Goal: Entertainment & Leisure: Consume media (video, audio)

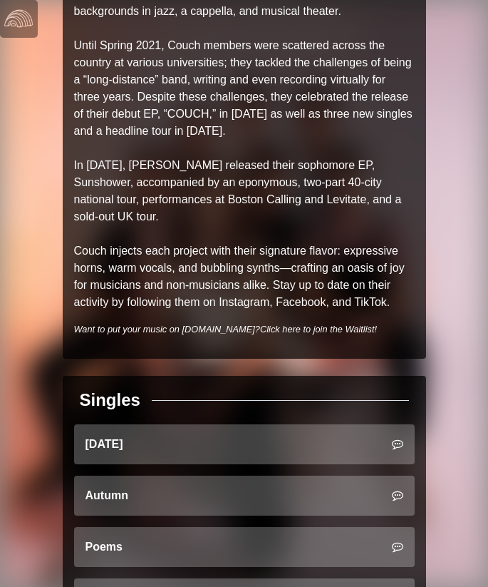
scroll to position [436, 0]
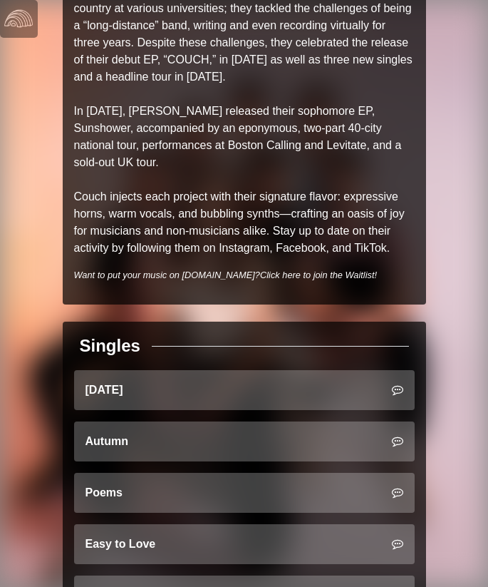
click at [157, 348] on div "Singles" at bounding box center [244, 346] width 341 height 26
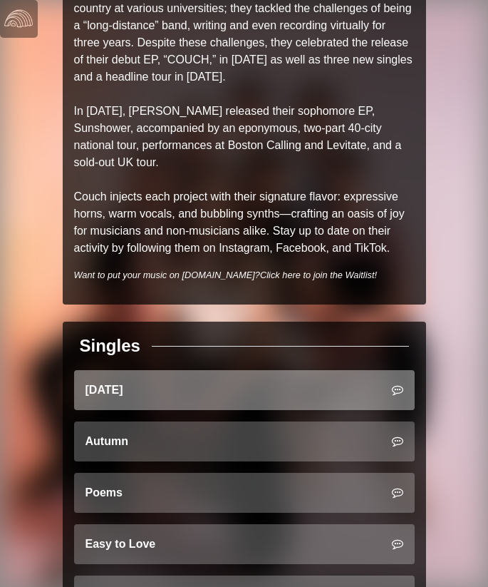
click at [140, 386] on link "[DATE]" at bounding box center [244, 390] width 341 height 40
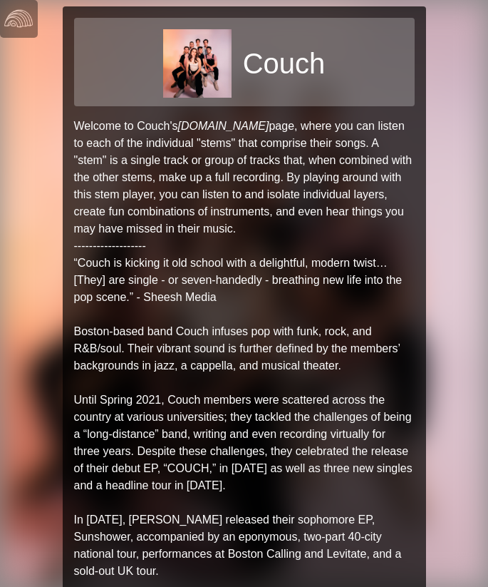
scroll to position [0, 0]
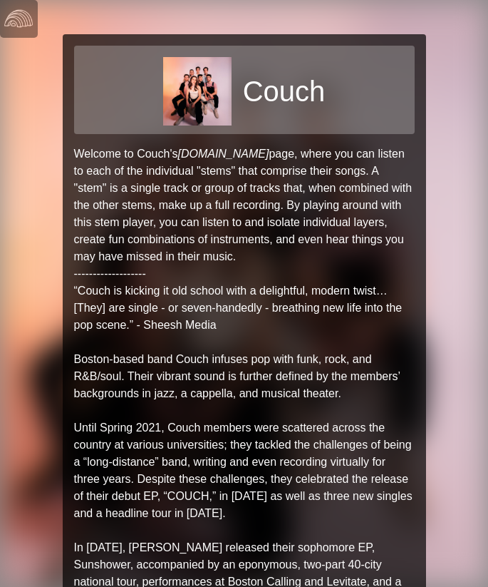
click at [90, 170] on p "Welcome to Couch's Splitter.fm page, where you can listen to each of the indivi…" at bounding box center [244, 419] width 341 height 548
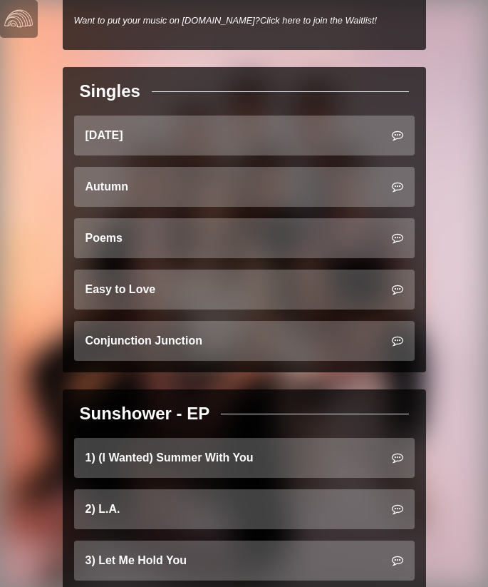
scroll to position [610, 0]
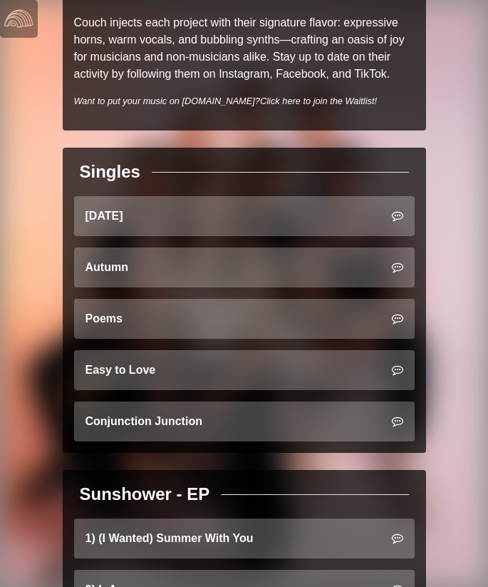
click at [232, 158] on div "Singles Saturday Autumn Poems Easy to Love Conjunction Junction" at bounding box center [245, 300] width 364 height 305
click at [268, 165] on div "Singles" at bounding box center [244, 172] width 341 height 26
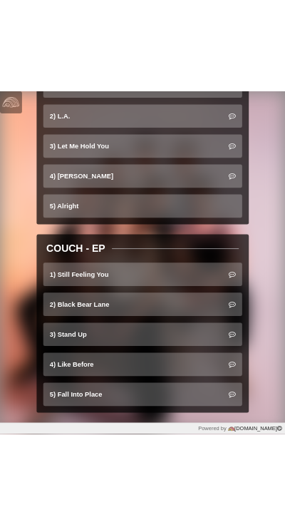
scroll to position [1405, 0]
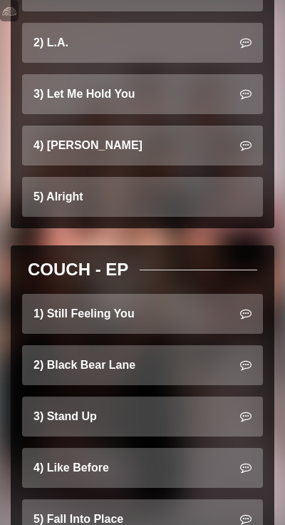
click at [170, 325] on link "1) Still Feeling You" at bounding box center [142, 314] width 241 height 40
click at [119, 321] on link "1) Still Feeling You" at bounding box center [142, 314] width 241 height 40
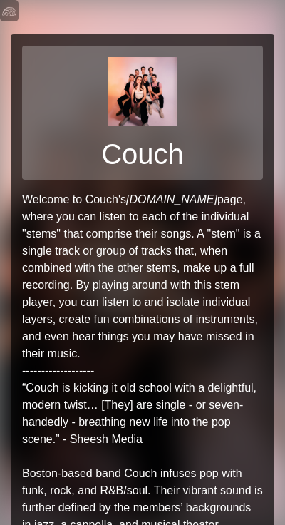
scroll to position [1405, 0]
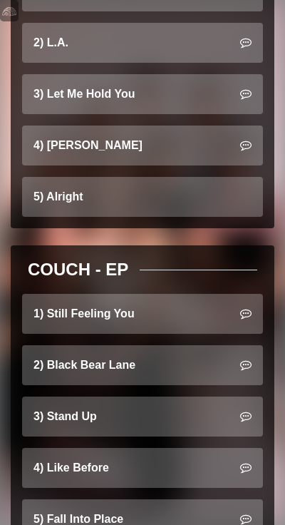
click at [74, 320] on link "1) Still Feeling You" at bounding box center [142, 314] width 241 height 40
